Goal: Information Seeking & Learning: Learn about a topic

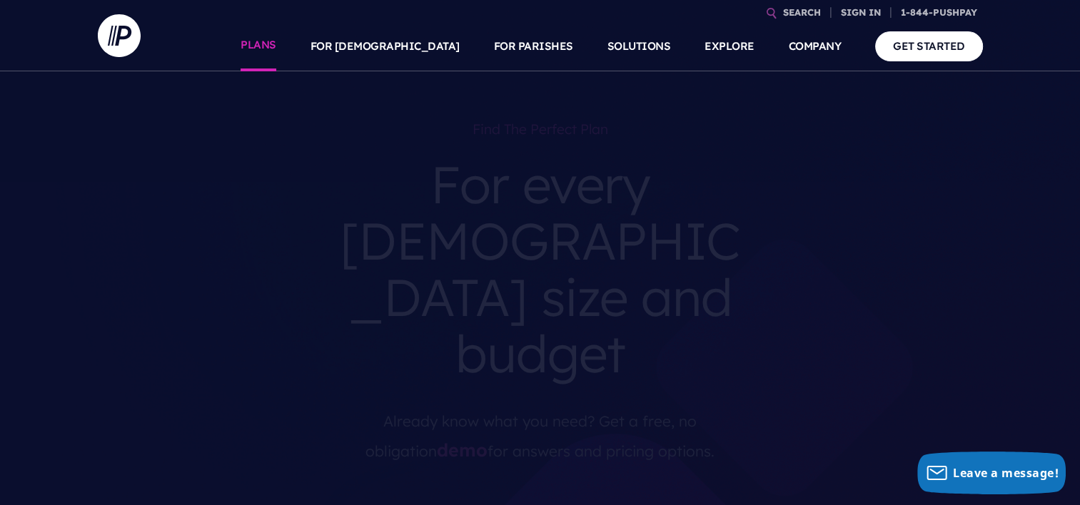
click at [276, 49] on link "PLANS" at bounding box center [259, 46] width 36 height 50
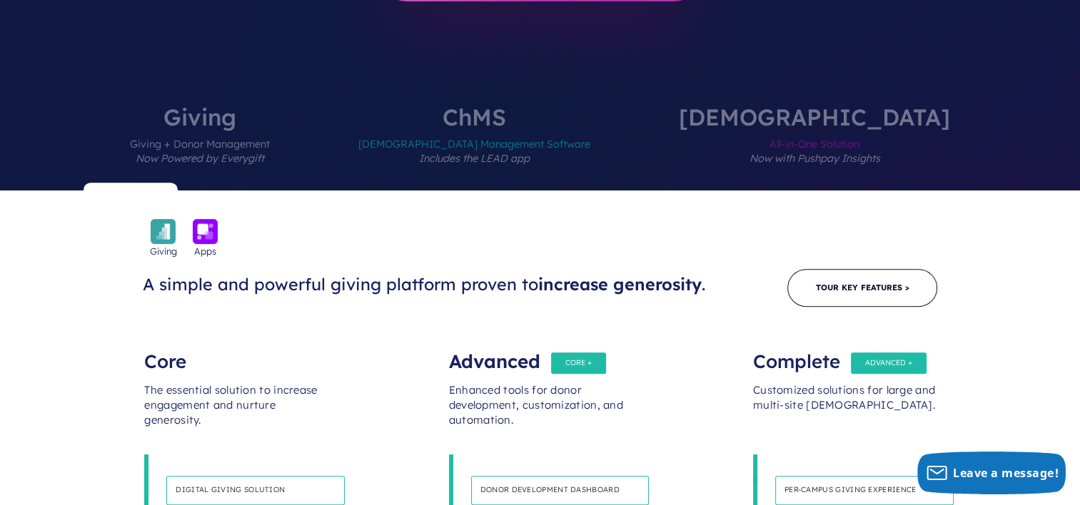
scroll to position [571, 0]
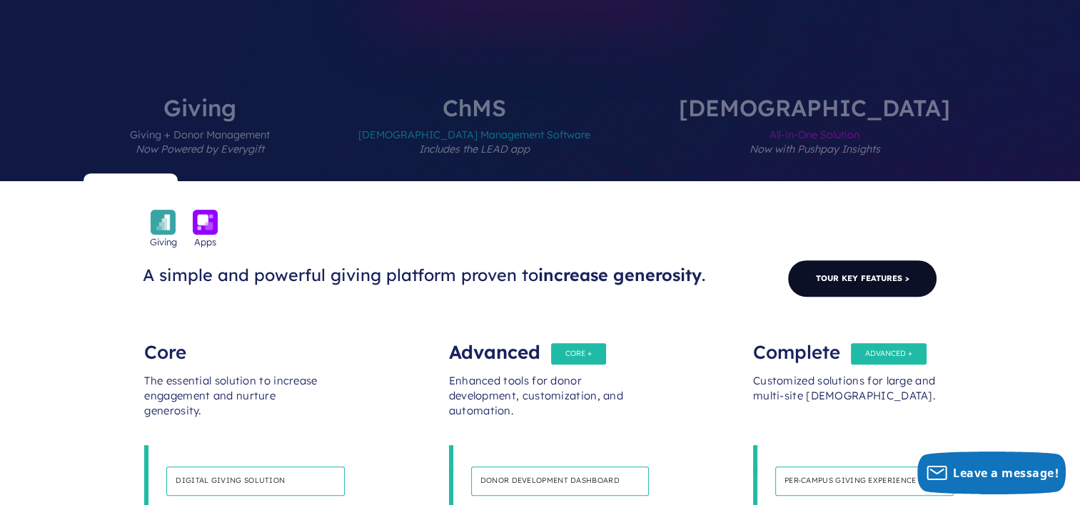
click at [893, 260] on link "Tour Key Features >" at bounding box center [862, 279] width 150 height 38
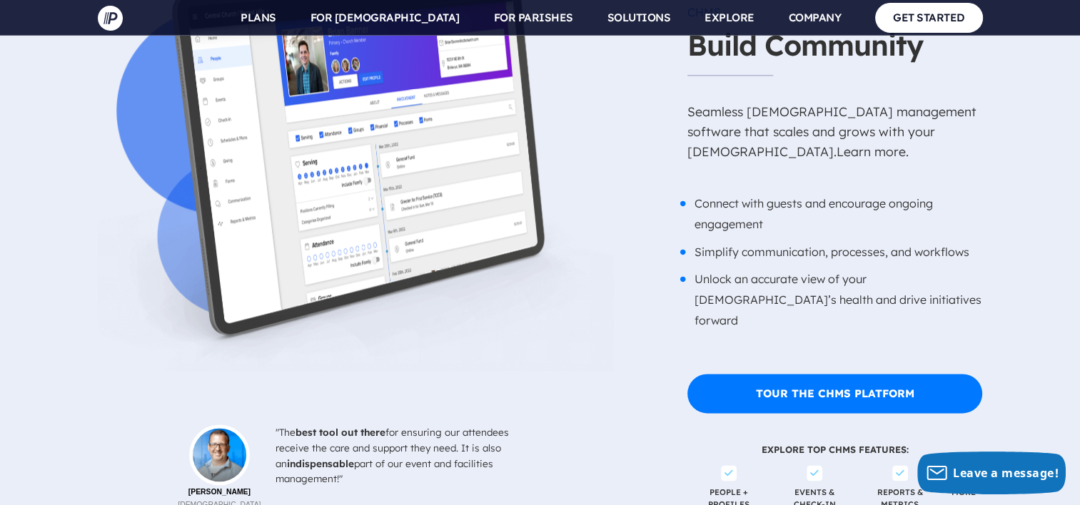
scroll to position [1826, 0]
